Goal: Task Accomplishment & Management: Manage account settings

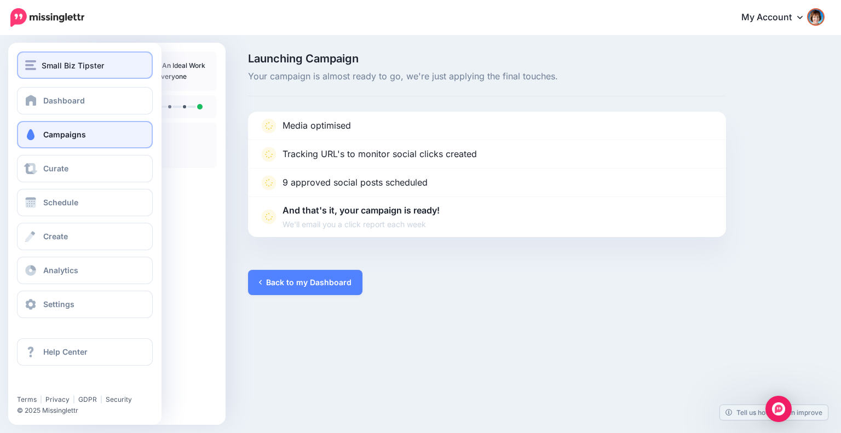
click at [59, 65] on span "Small Biz Tipster" at bounding box center [73, 65] width 62 height 13
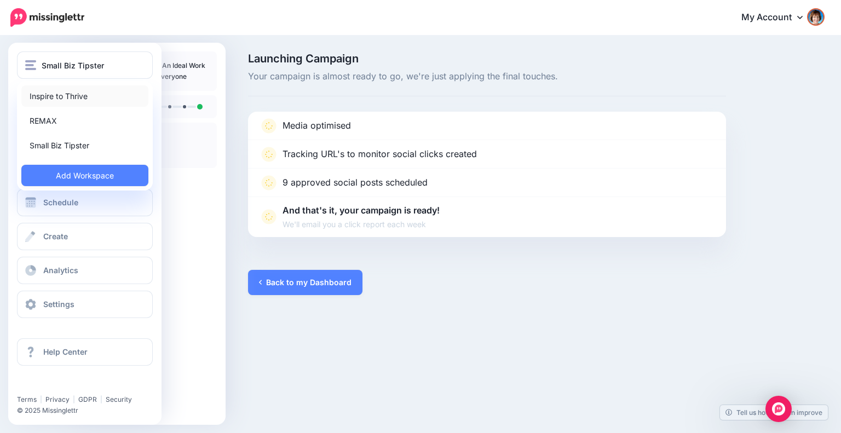
click at [56, 91] on link "Inspire to Thrive" at bounding box center [84, 95] width 127 height 21
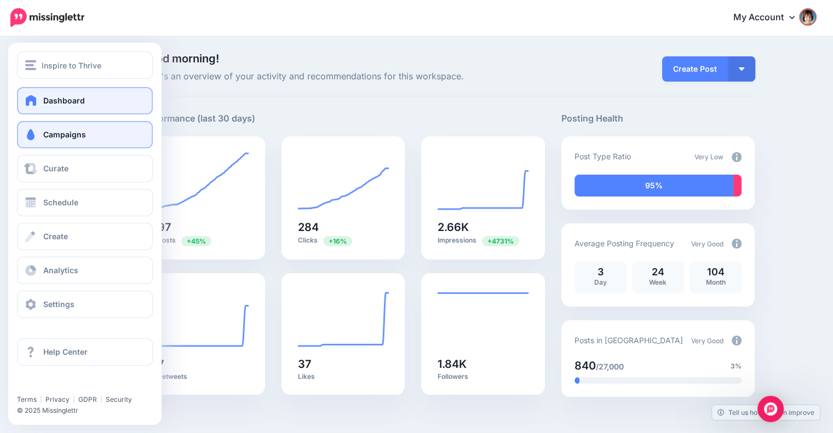
click at [50, 134] on span "Campaigns" at bounding box center [64, 134] width 43 height 9
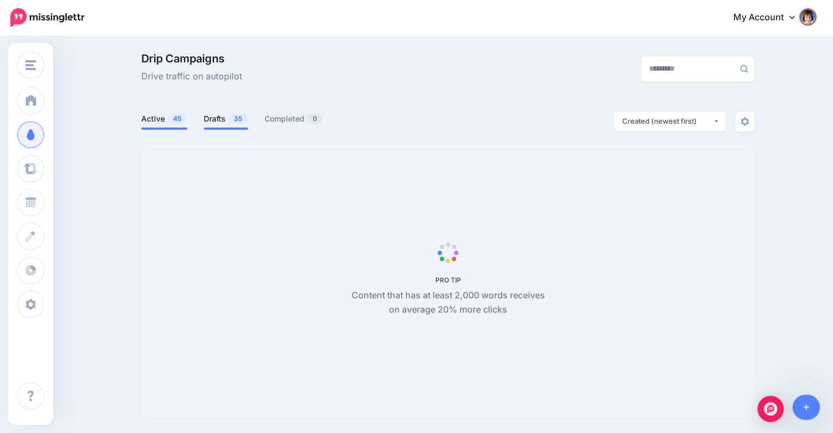
click at [227, 123] on link "Drafts 35" at bounding box center [226, 118] width 44 height 13
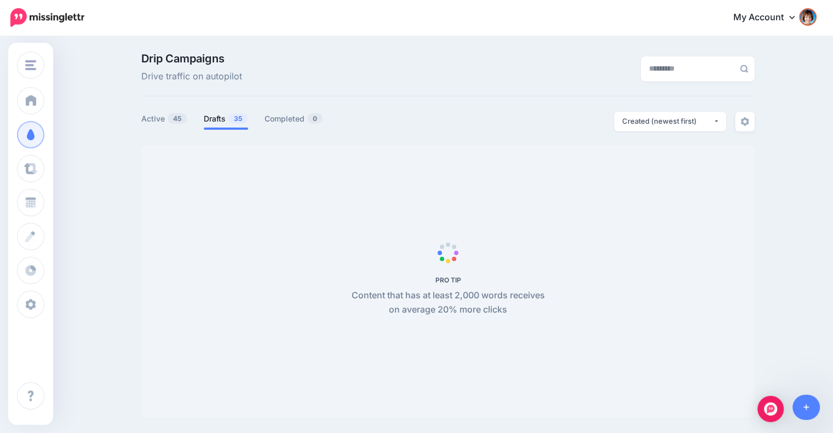
click at [224, 122] on link "Drafts 35" at bounding box center [226, 118] width 44 height 13
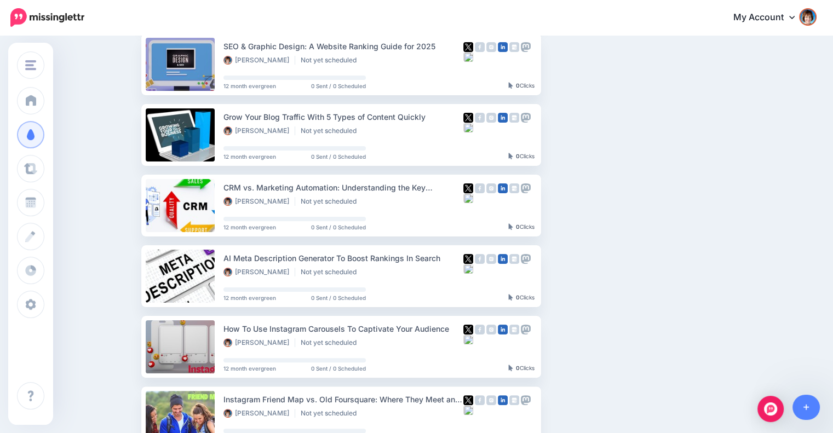
scroll to position [274, 0]
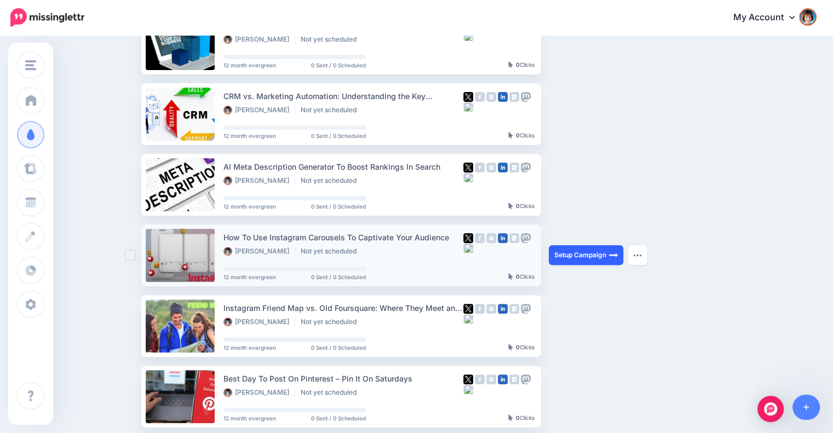
click at [595, 252] on link "Setup Campaign" at bounding box center [585, 255] width 74 height 20
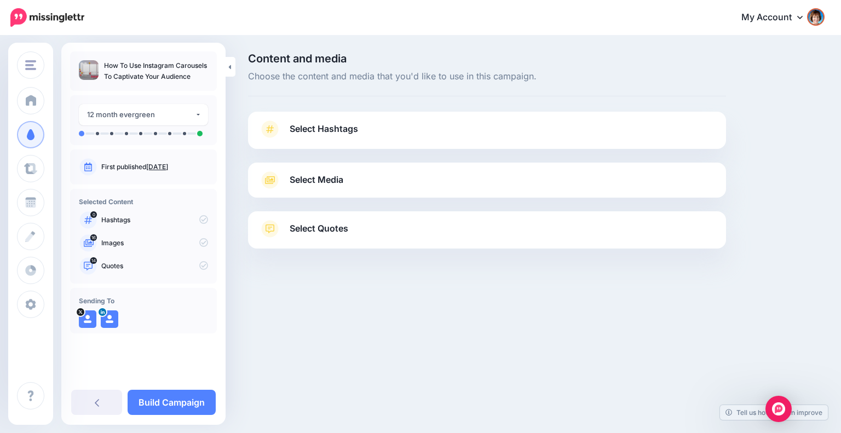
click at [342, 125] on span "Select Hashtags" at bounding box center [324, 129] width 68 height 15
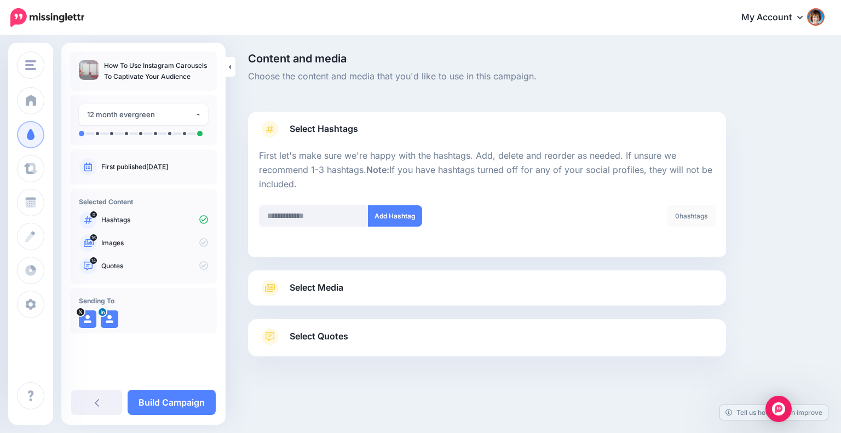
click at [389, 292] on link "Select Media" at bounding box center [487, 288] width 456 height 18
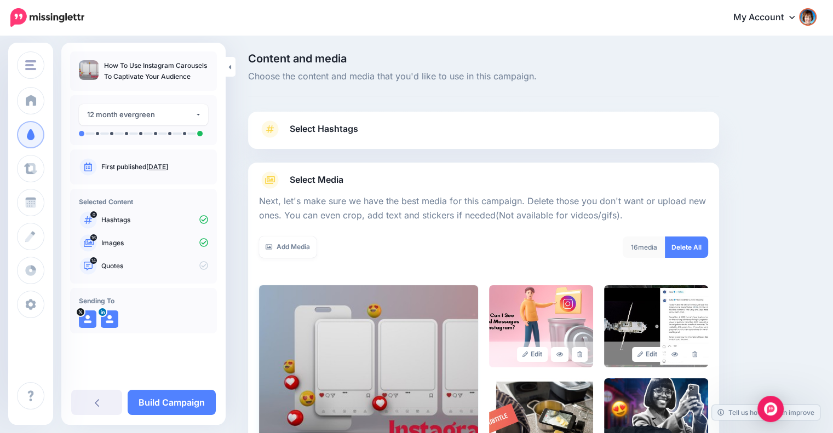
scroll to position [182, 0]
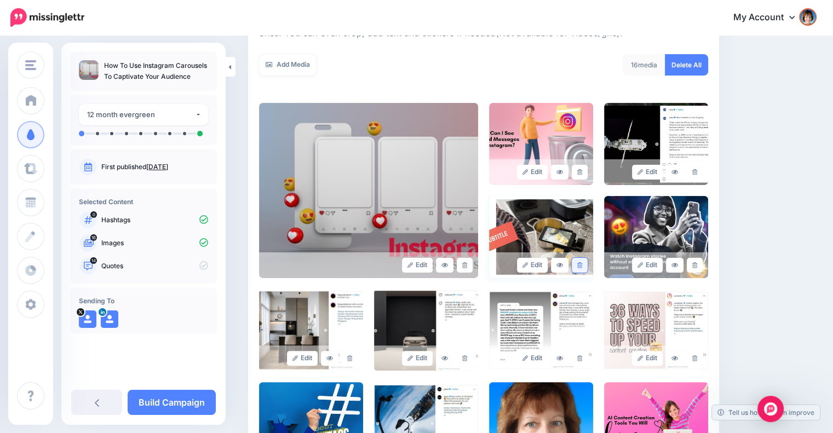
click at [581, 265] on icon at bounding box center [579, 265] width 5 height 6
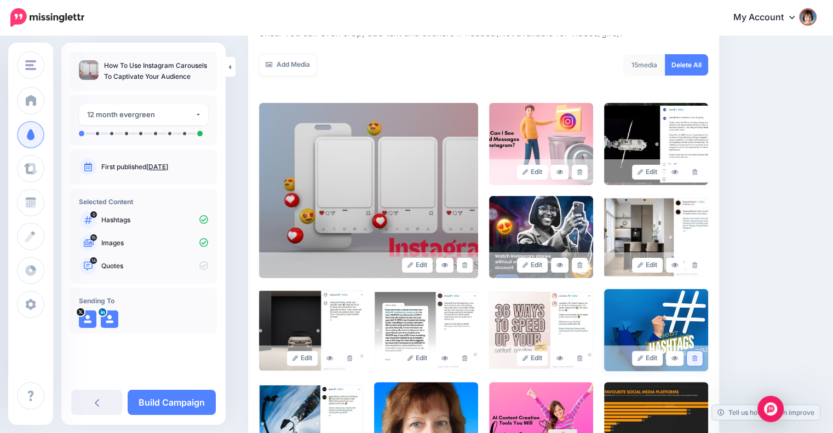
click at [697, 355] on icon at bounding box center [694, 358] width 5 height 6
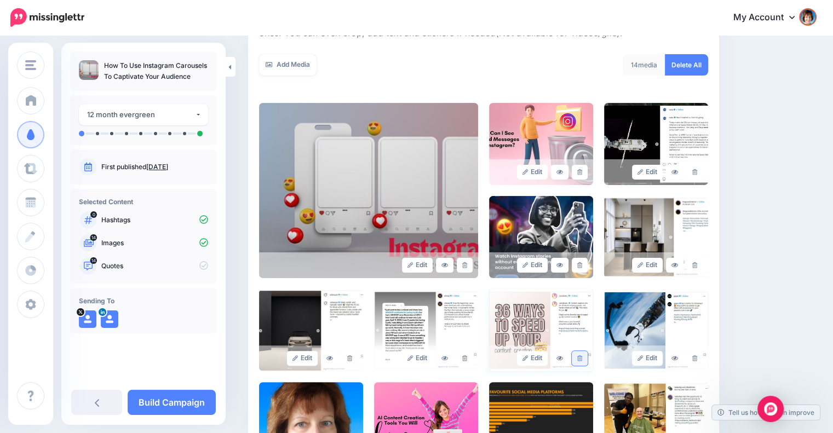
click at [586, 361] on link at bounding box center [579, 358] width 16 height 15
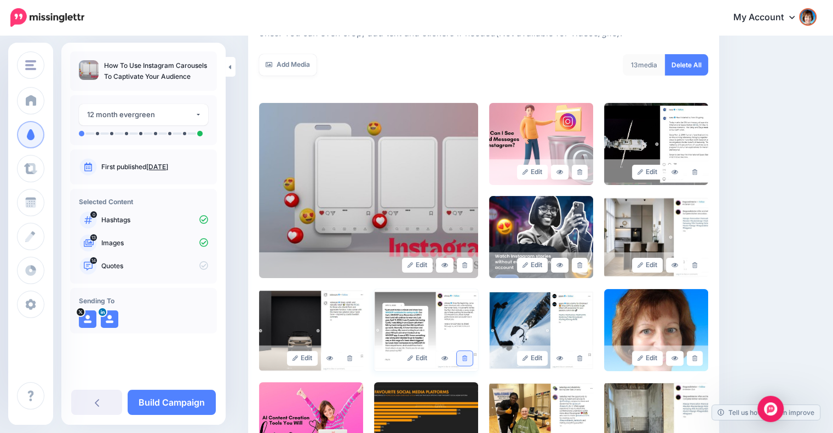
click at [467, 359] on icon at bounding box center [464, 358] width 5 height 6
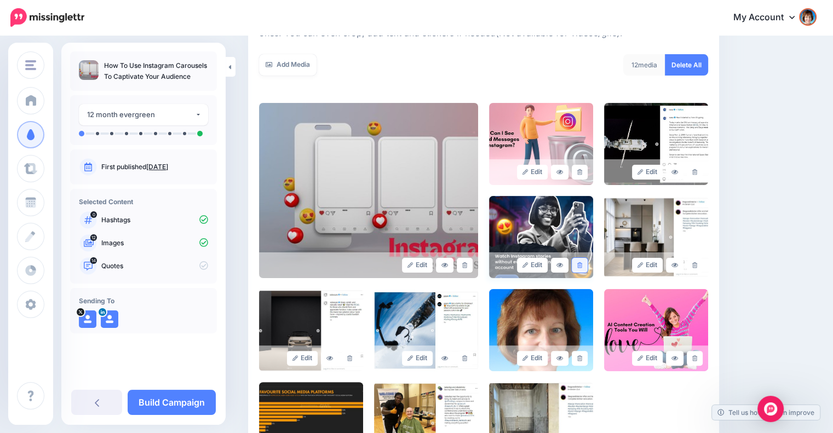
click at [582, 267] on icon at bounding box center [579, 265] width 5 height 6
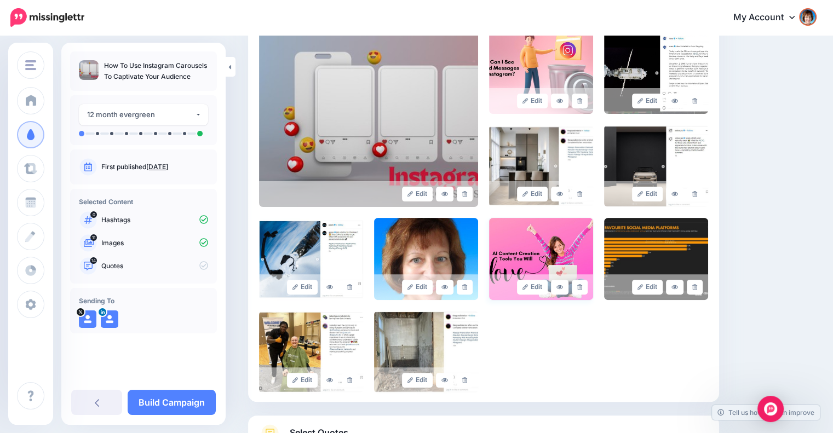
scroll to position [274, 0]
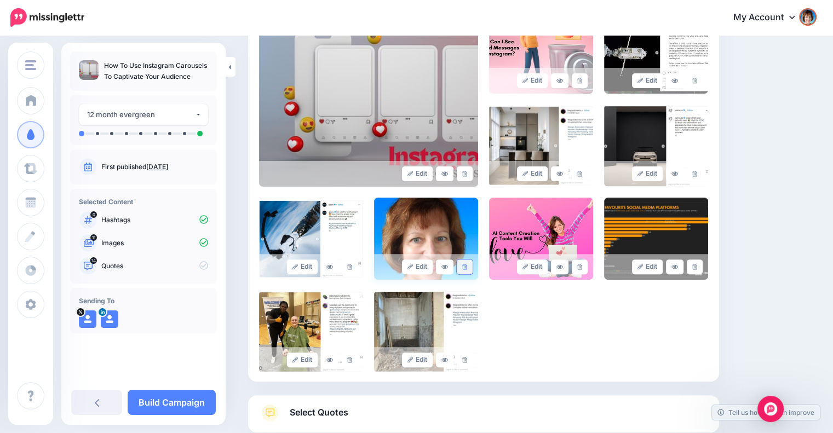
click at [467, 267] on icon at bounding box center [464, 267] width 5 height 6
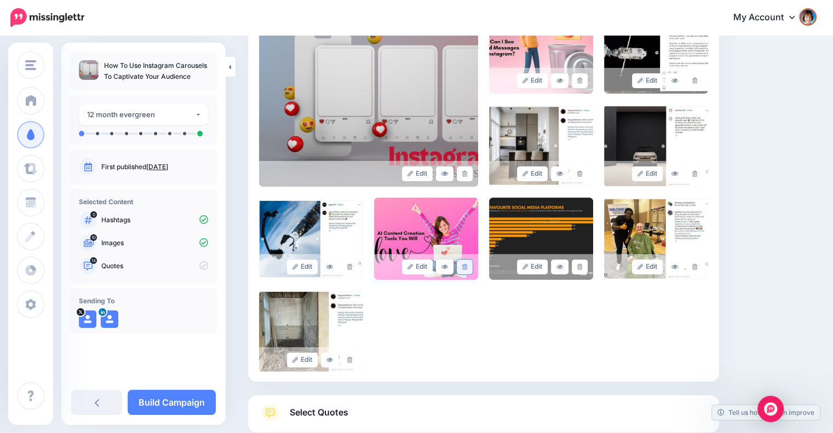
click at [464, 267] on link at bounding box center [464, 266] width 16 height 15
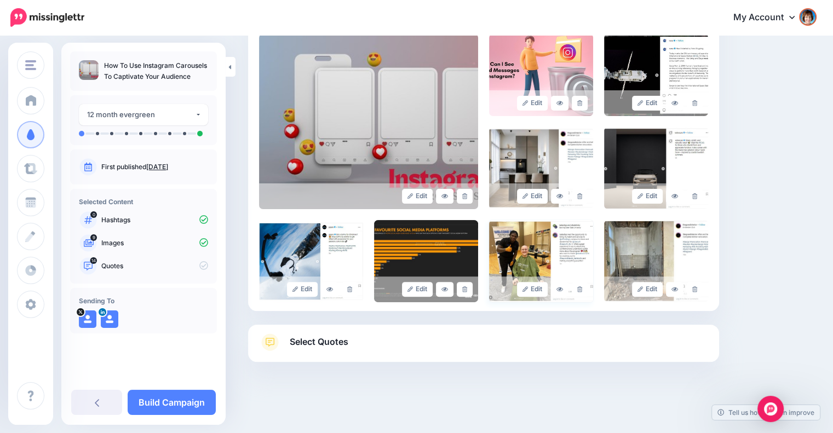
scroll to position [251, 0]
click at [467, 288] on icon at bounding box center [464, 290] width 5 height 6
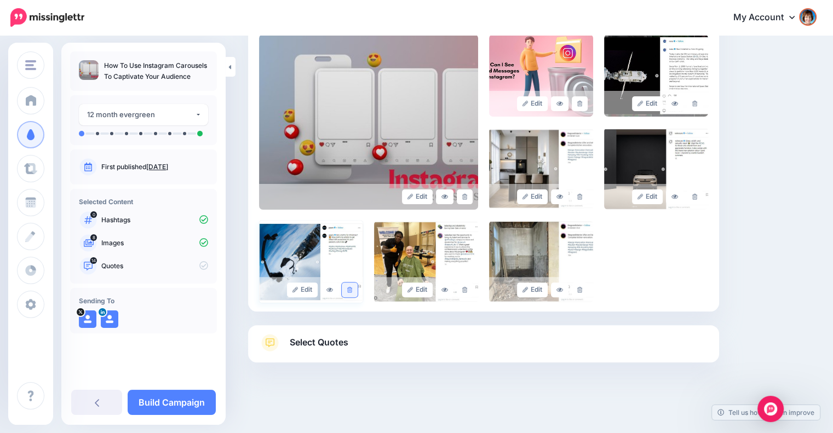
click at [348, 291] on link at bounding box center [350, 289] width 16 height 15
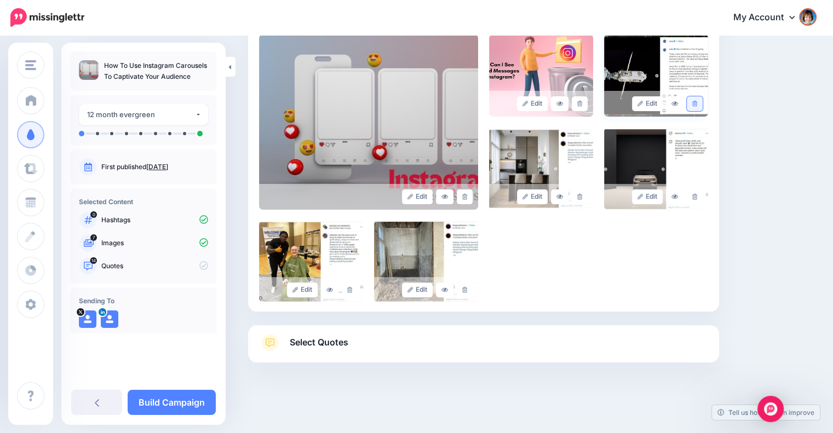
click at [700, 106] on link at bounding box center [694, 103] width 16 height 15
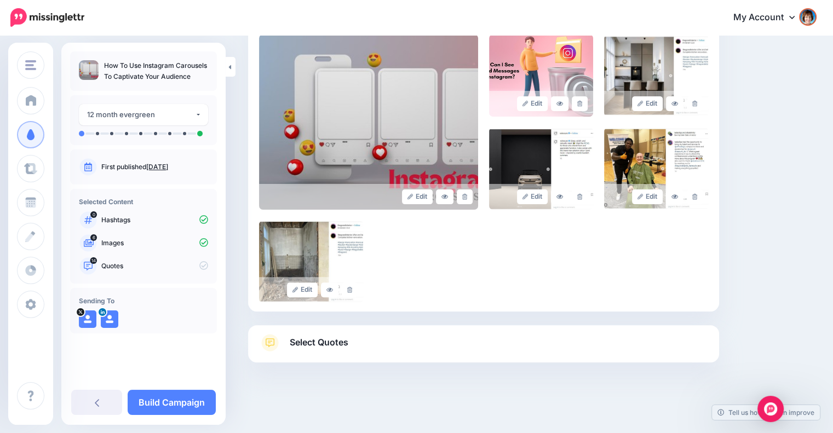
click at [430, 342] on link "Select Quotes" at bounding box center [483, 348] width 449 height 28
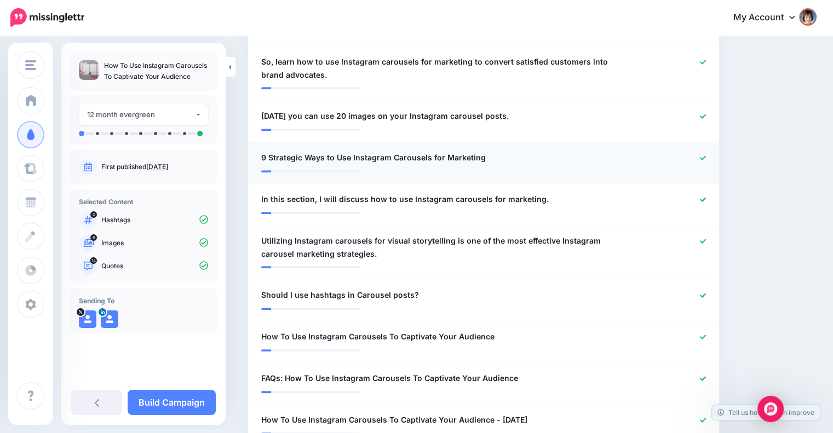
scroll to position [615, 0]
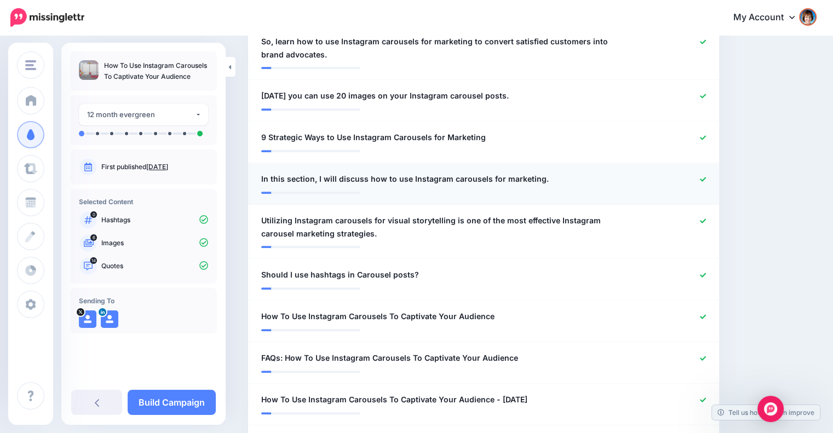
click at [706, 176] on icon at bounding box center [703, 179] width 6 height 6
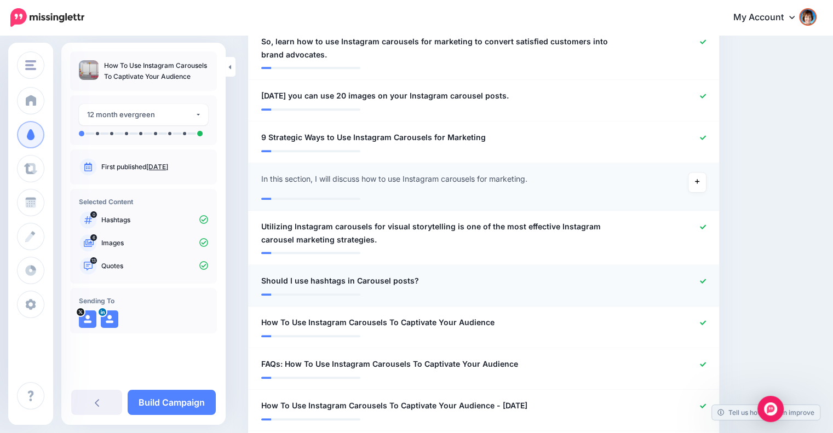
scroll to position [707, 0]
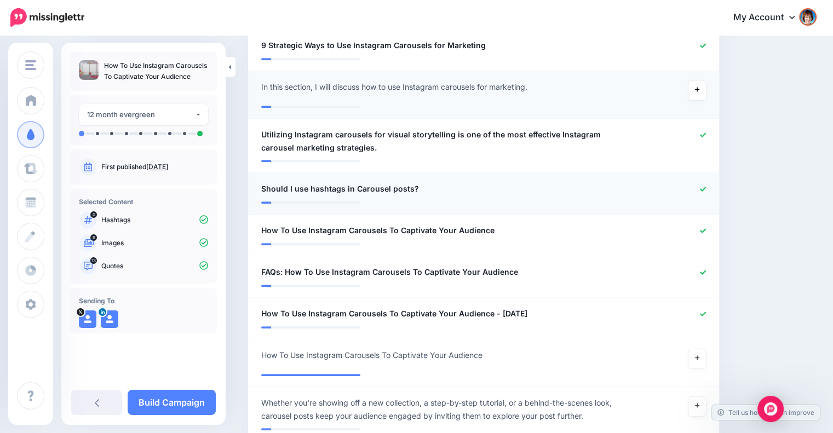
click at [706, 187] on icon at bounding box center [703, 189] width 6 height 4
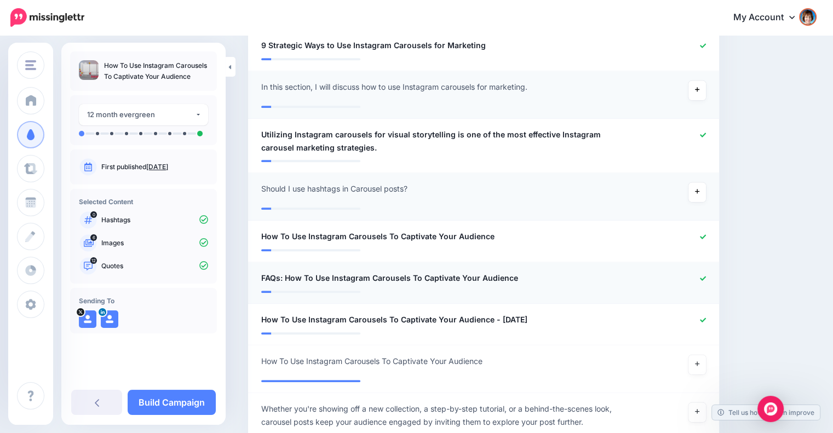
click at [706, 275] on icon at bounding box center [703, 278] width 6 height 6
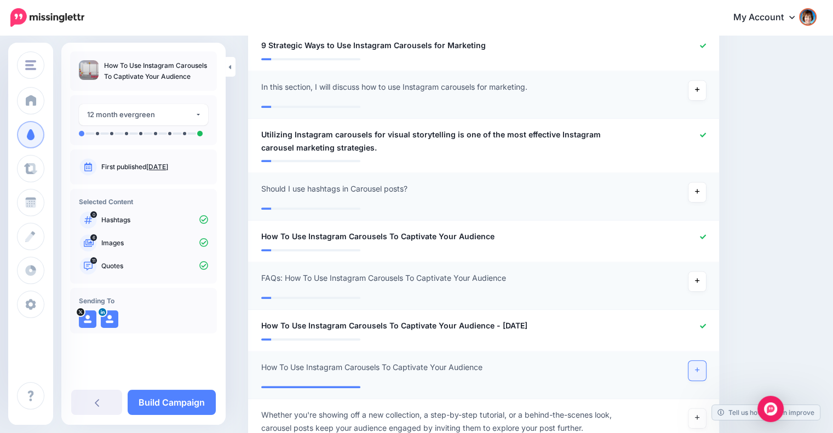
scroll to position [889, 0]
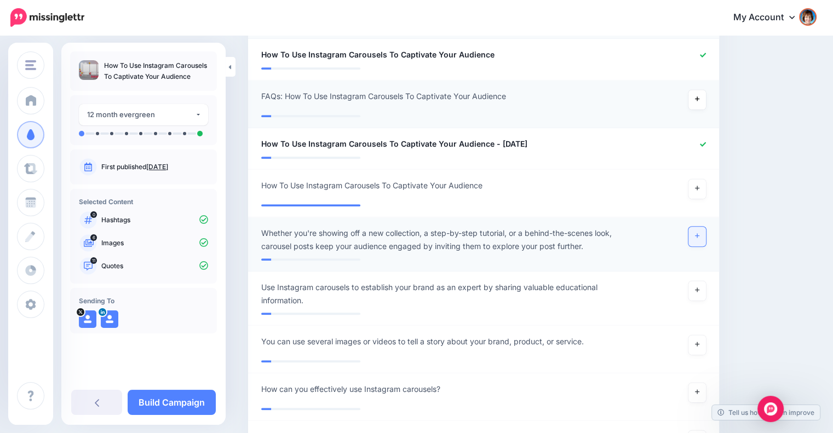
click at [702, 228] on link at bounding box center [697, 237] width 18 height 20
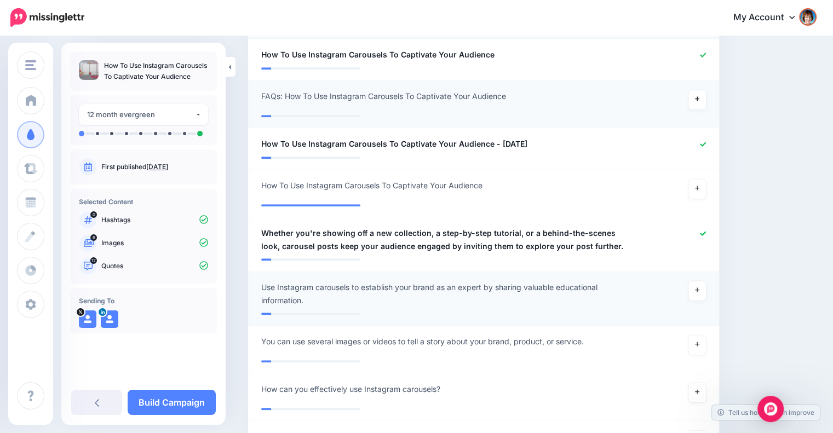
click at [691, 281] on div at bounding box center [675, 294] width 77 height 26
click at [701, 335] on link at bounding box center [697, 345] width 18 height 20
click at [699, 287] on icon at bounding box center [697, 290] width 4 height 6
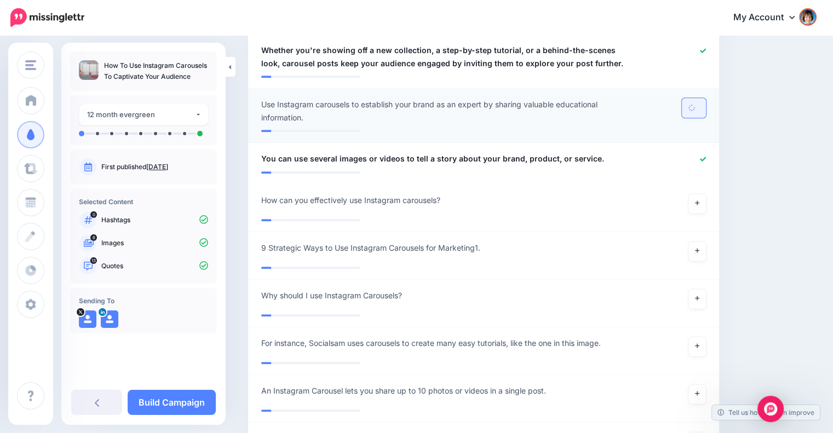
scroll to position [1163, 0]
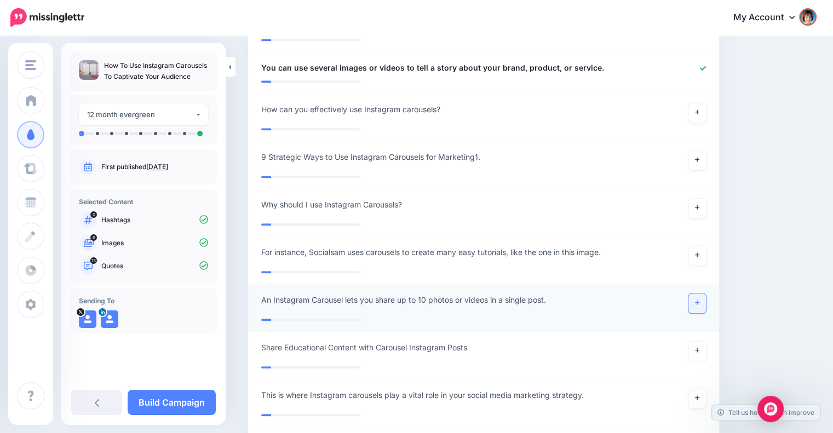
click at [699, 299] on icon at bounding box center [697, 302] width 4 height 6
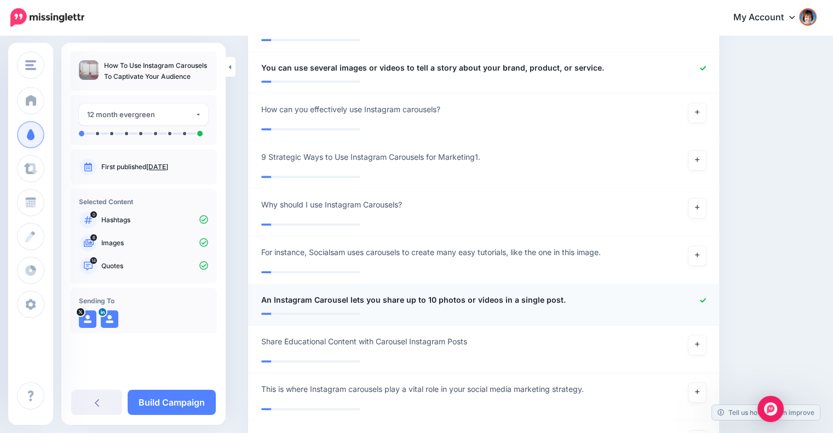
click at [706, 297] on icon at bounding box center [703, 300] width 6 height 6
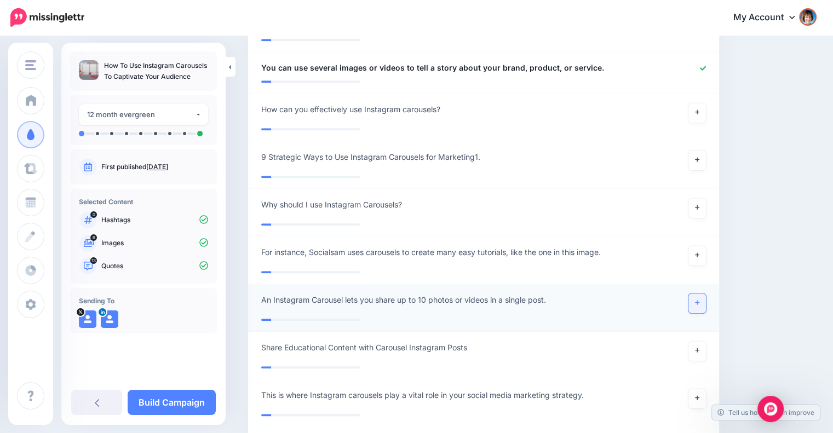
scroll to position [1255, 0]
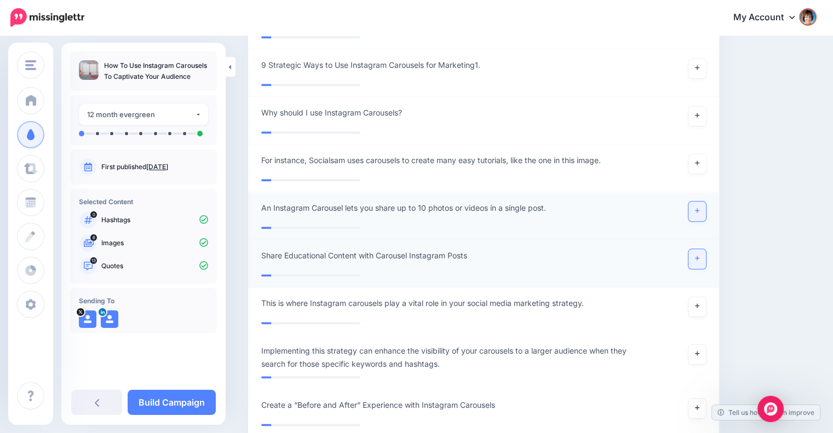
click at [699, 249] on link at bounding box center [697, 259] width 18 height 20
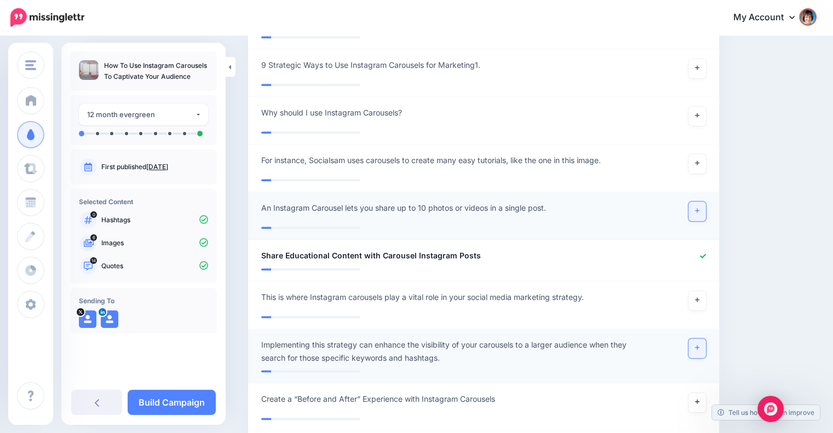
click at [699, 345] on icon at bounding box center [697, 347] width 4 height 4
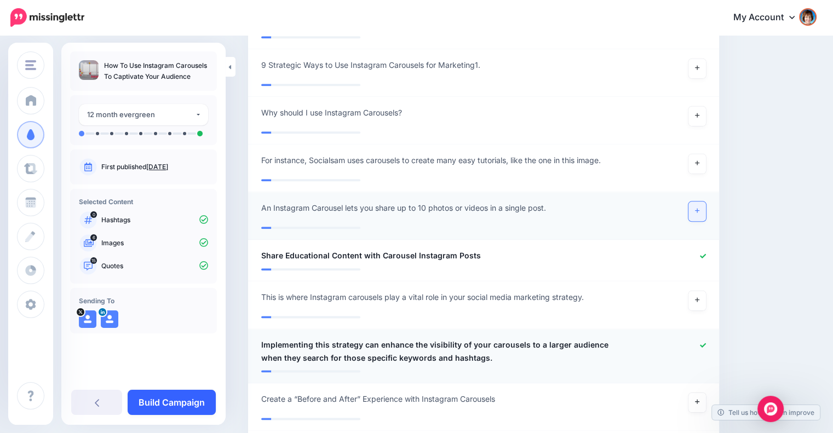
click at [171, 394] on link "Build Campaign" at bounding box center [172, 402] width 88 height 25
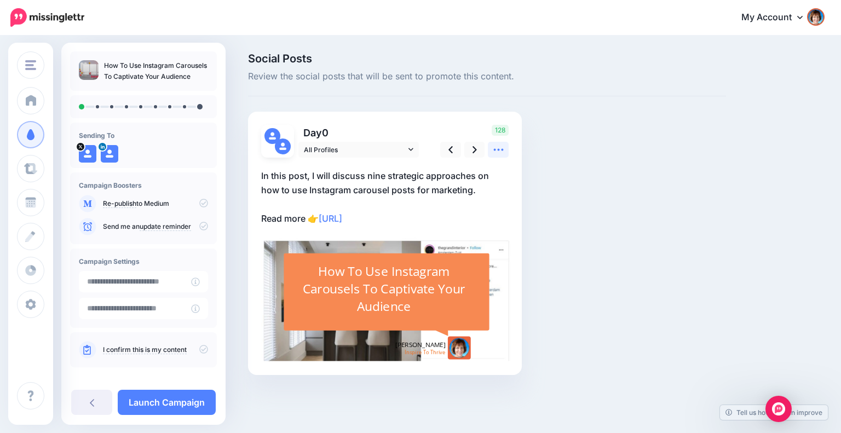
click at [495, 152] on icon at bounding box center [498, 149] width 11 height 11
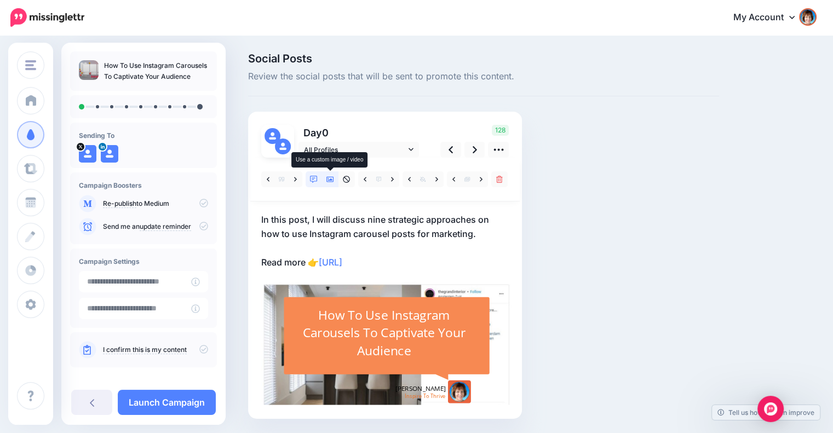
click at [332, 176] on icon at bounding box center [330, 180] width 8 height 8
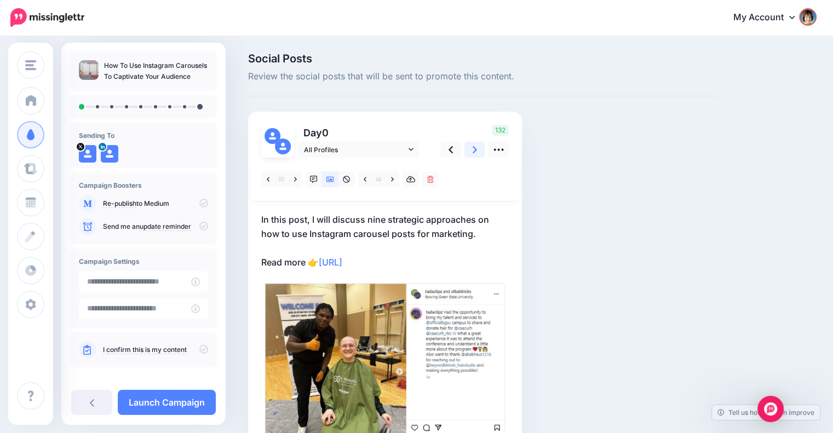
click at [471, 151] on link at bounding box center [474, 150] width 21 height 16
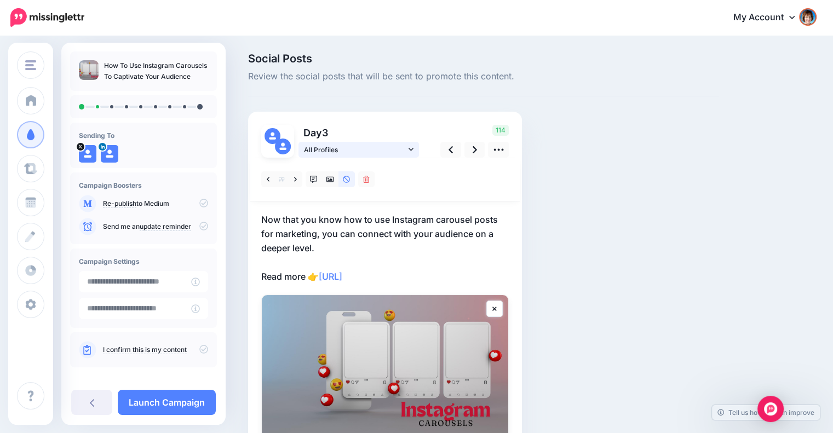
click at [408, 149] on icon at bounding box center [410, 150] width 5 height 8
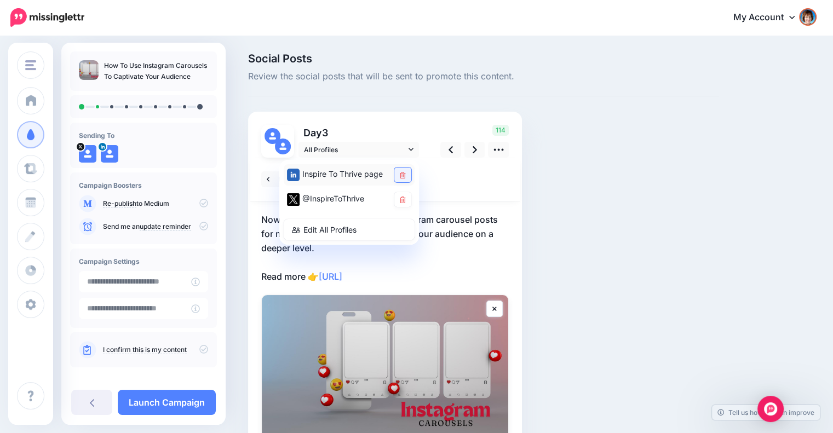
click at [402, 172] on icon at bounding box center [403, 175] width 6 height 7
click at [472, 154] on icon at bounding box center [474, 149] width 4 height 11
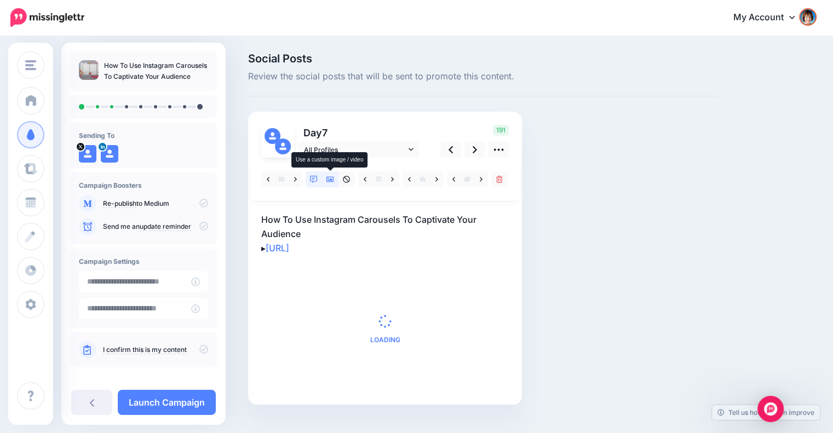
click at [331, 180] on icon at bounding box center [330, 179] width 8 height 5
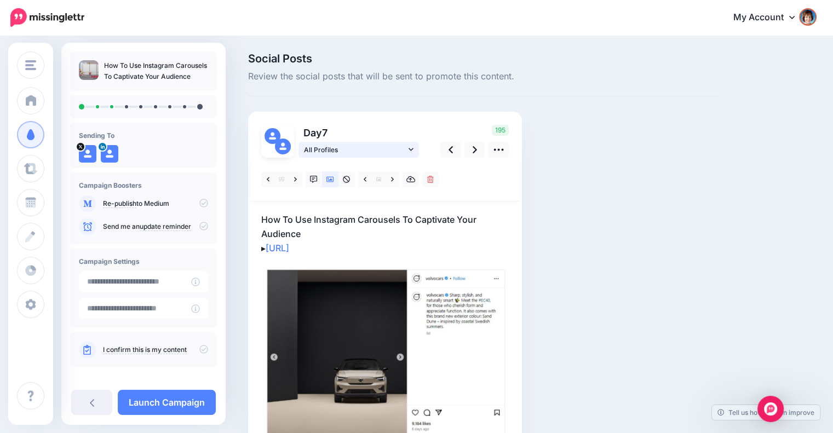
click at [409, 151] on icon at bounding box center [410, 150] width 5 height 8
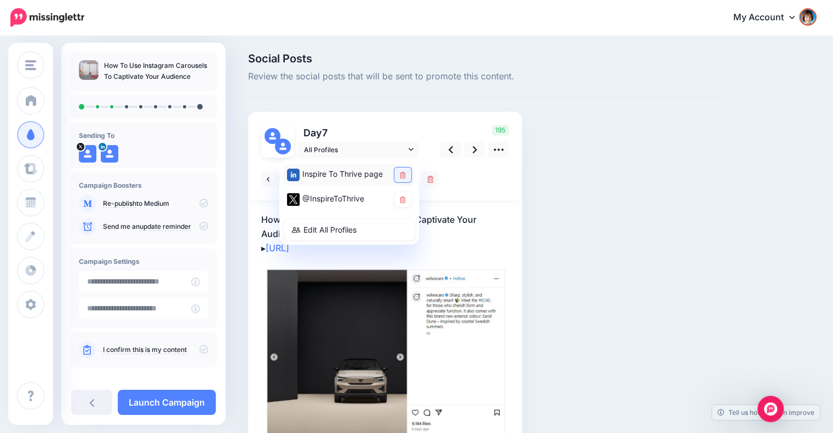
click at [401, 172] on icon at bounding box center [403, 175] width 6 height 7
click at [468, 146] on link at bounding box center [474, 150] width 21 height 16
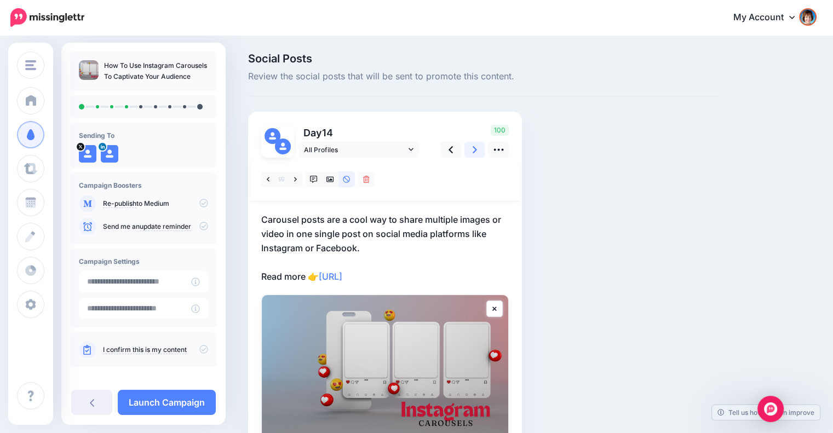
click at [475, 155] on icon at bounding box center [474, 149] width 4 height 11
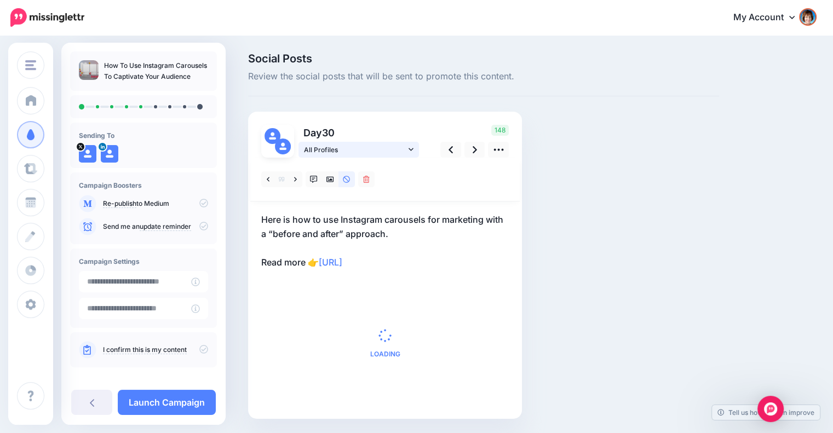
click at [404, 146] on span "All Profiles" at bounding box center [355, 149] width 102 height 11
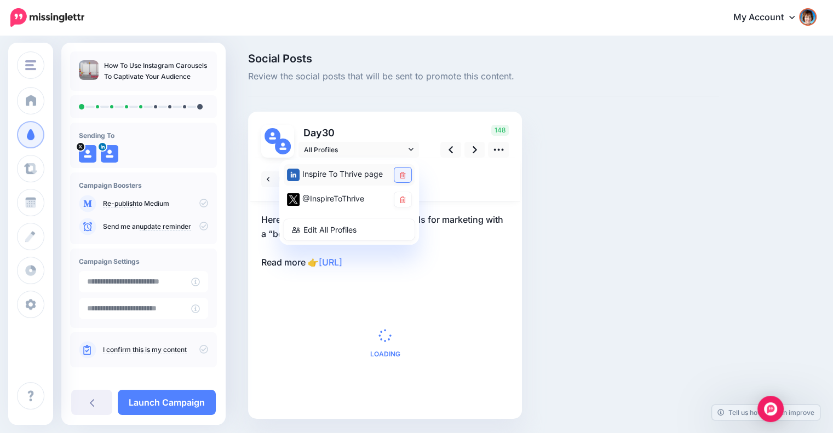
click at [396, 175] on link at bounding box center [402, 174] width 17 height 15
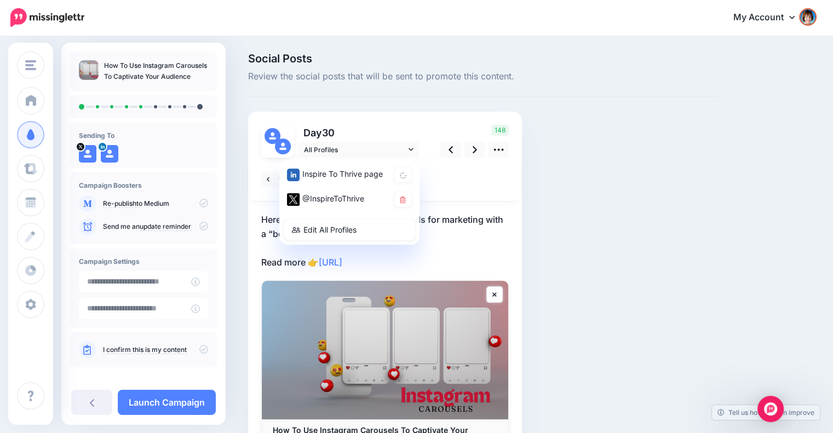
click at [455, 174] on div at bounding box center [384, 180] width 269 height 44
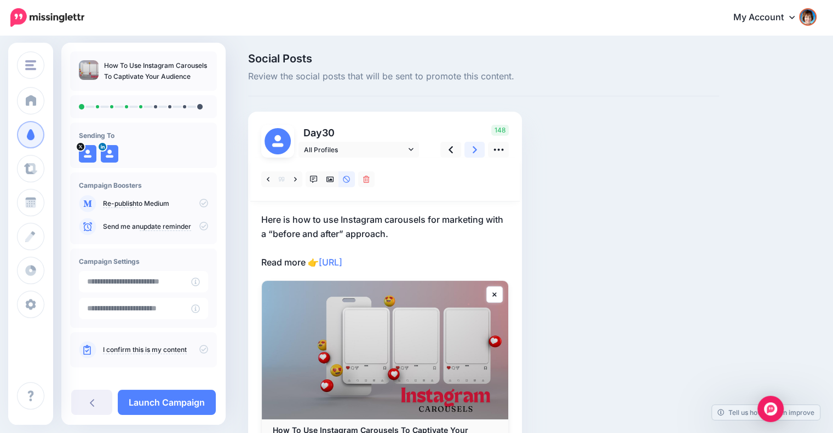
click at [471, 151] on link at bounding box center [474, 150] width 21 height 16
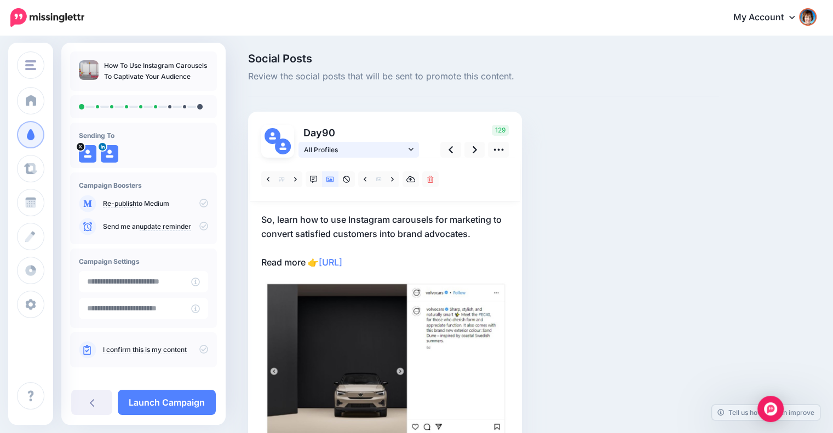
click at [413, 150] on link "All Profiles" at bounding box center [358, 150] width 120 height 16
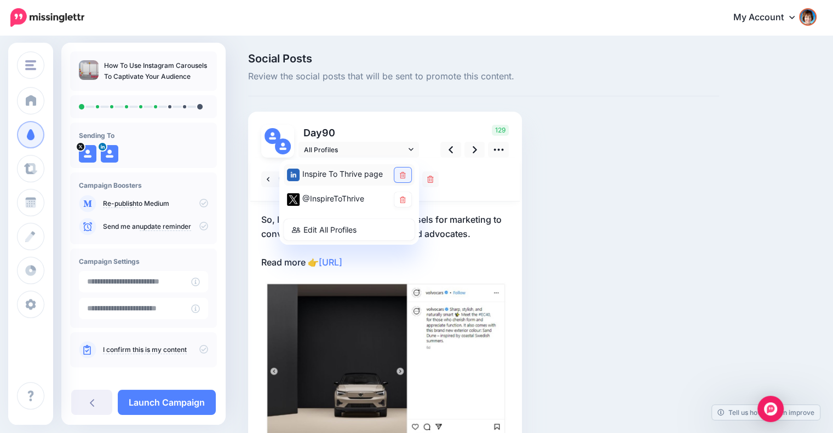
click at [407, 177] on link at bounding box center [402, 174] width 17 height 15
click at [474, 151] on icon at bounding box center [474, 149] width 4 height 7
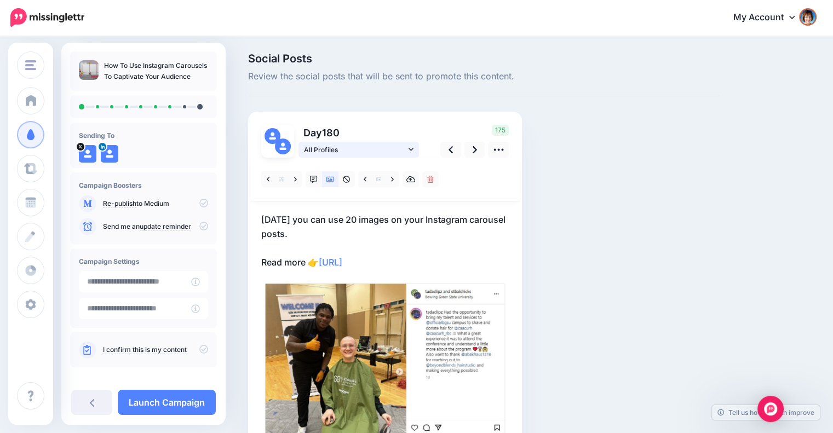
click at [412, 151] on icon at bounding box center [410, 150] width 5 height 8
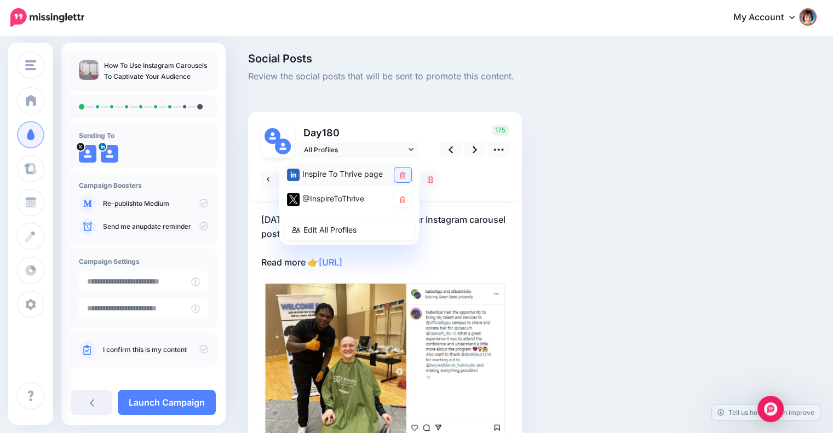
click at [406, 173] on link at bounding box center [402, 174] width 17 height 15
click at [466, 153] on link at bounding box center [474, 150] width 21 height 16
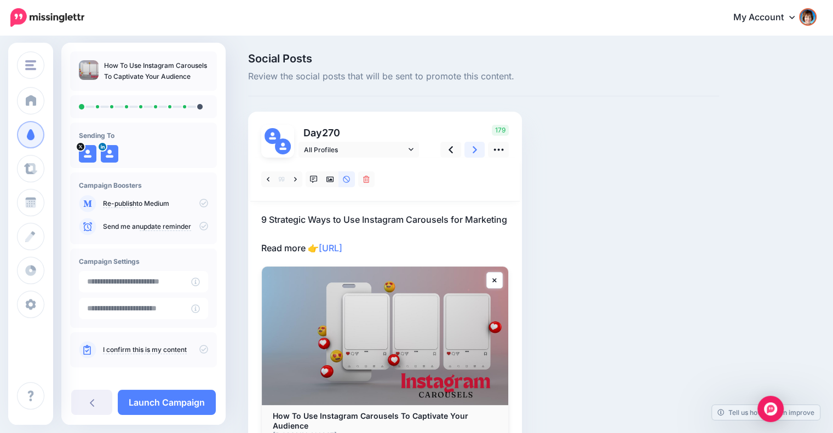
click at [471, 152] on link at bounding box center [474, 150] width 21 height 16
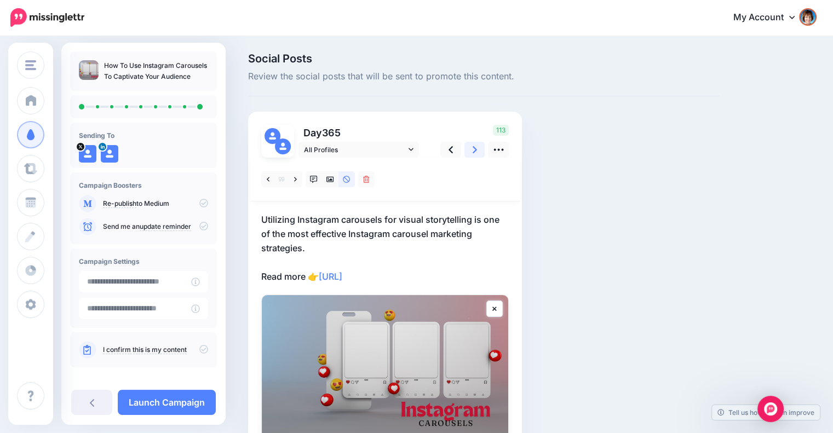
click at [471, 152] on link at bounding box center [474, 150] width 21 height 16
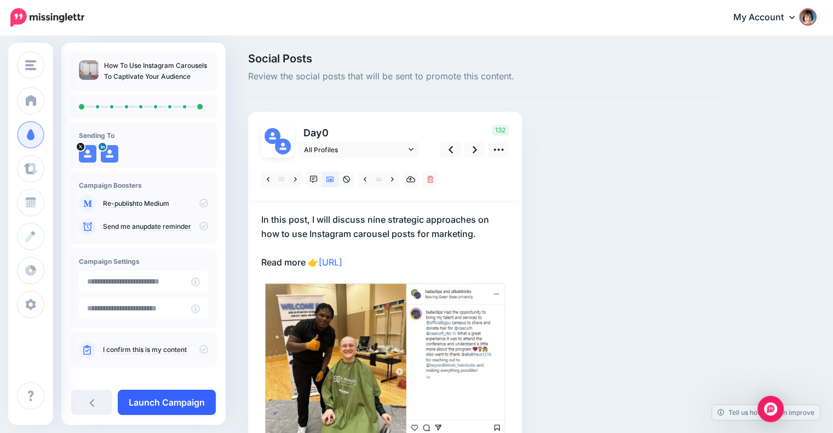
click at [175, 403] on link "Launch Campaign" at bounding box center [167, 402] width 98 height 25
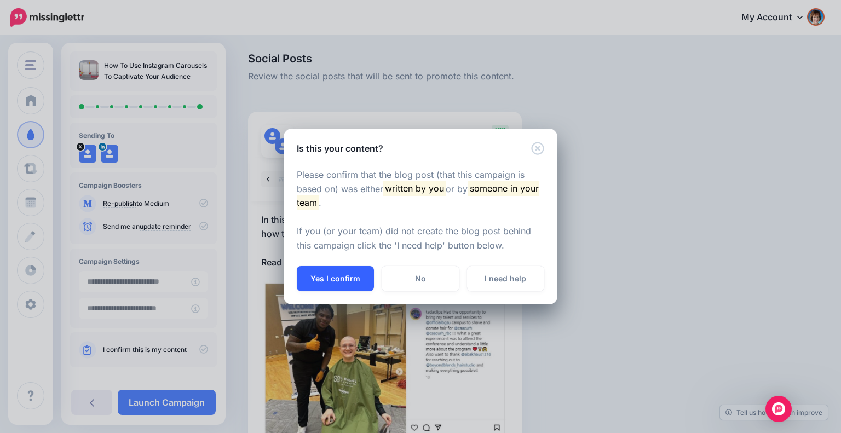
click at [307, 278] on button "Yes I confirm" at bounding box center [335, 278] width 77 height 25
